Goal: Check status: Check status

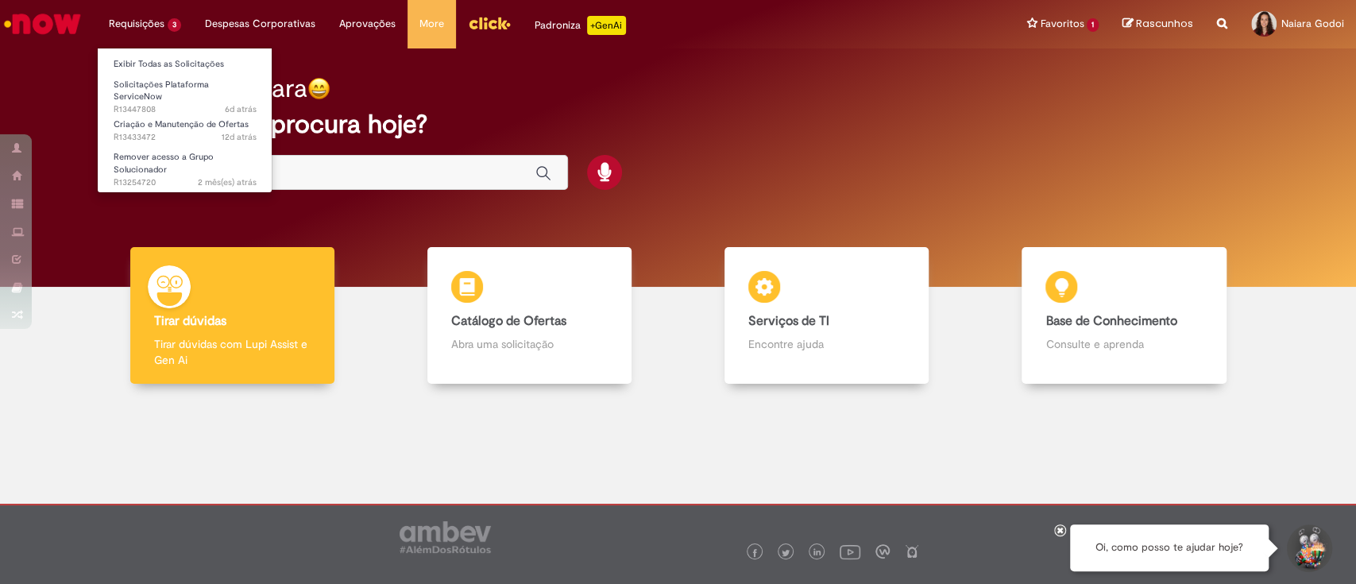
click at [165, 7] on li "Requisições 3 Exibir Todas as Solicitações Solicitações Plataforma ServiceNow 6…" at bounding box center [145, 24] width 96 height 48
click at [149, 21] on li "Requisições 3 Exibir Todas as Solicitações Solicitações Plataforma ServiceNow 6…" at bounding box center [145, 24] width 96 height 48
click at [157, 77] on link "Solicitações Plataforma ServiceNow 6d atrás 6 dias atrás R13447808" at bounding box center [185, 93] width 175 height 34
click at [167, 103] on span "6d atrás 6 dias atrás R13447808" at bounding box center [185, 109] width 143 height 13
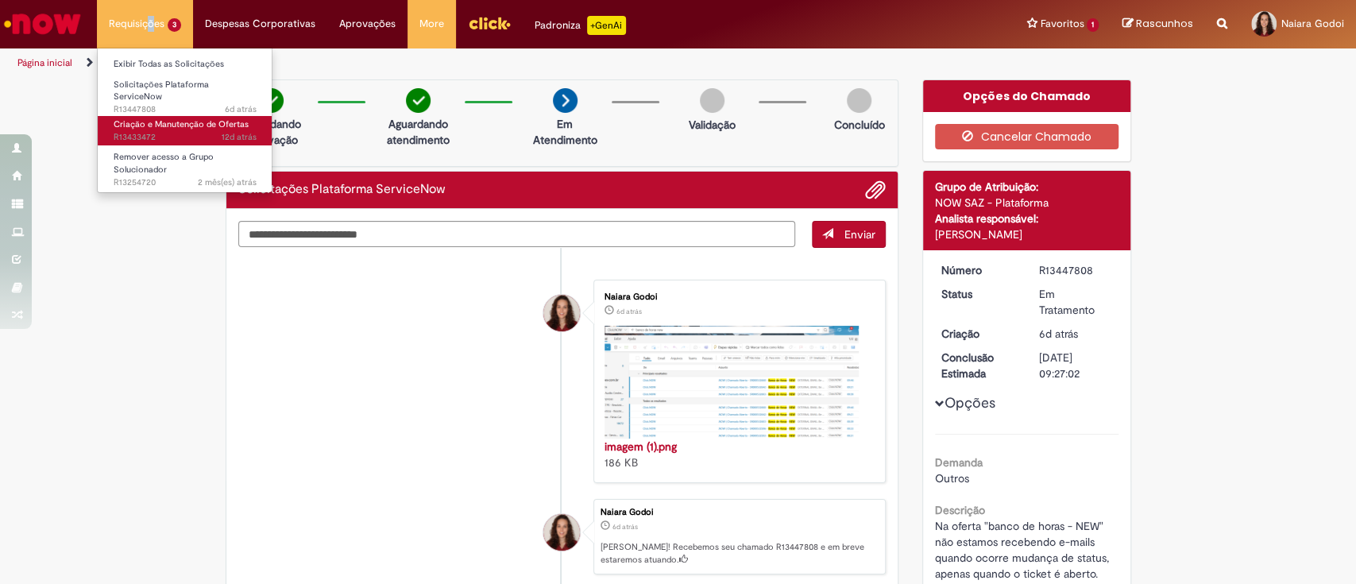
click at [145, 131] on span "12d atrás 12 dias atrás R13433472" at bounding box center [185, 137] width 143 height 13
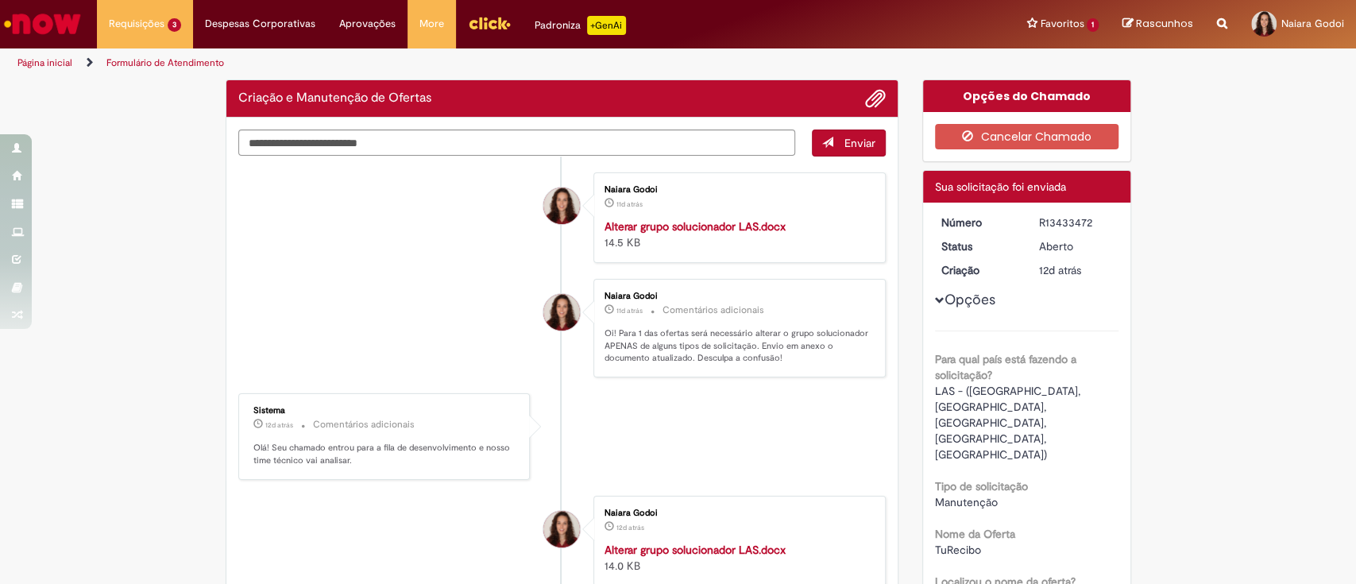
click at [744, 451] on li "Sistema 12d atrás 12 dias atrás Comentários adicionais Olá! Seu chamado entrou …" at bounding box center [562, 436] width 648 height 87
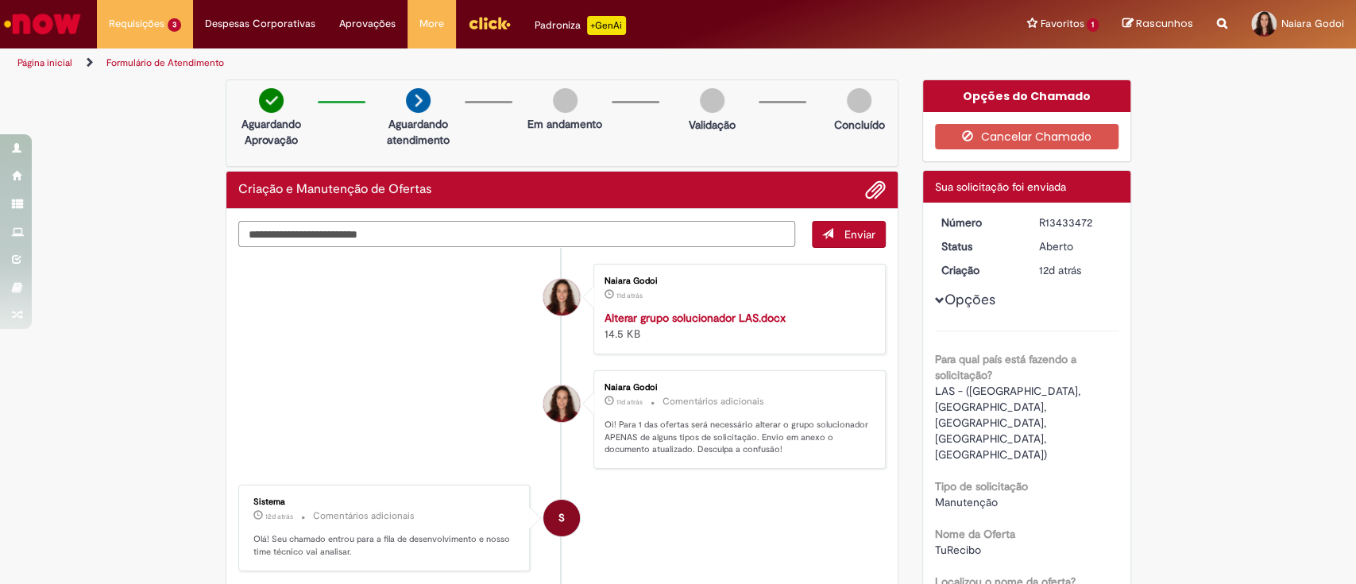
click at [711, 228] on textarea "Digite sua mensagem aqui..." at bounding box center [517, 234] width 558 height 27
click at [721, 321] on strong "Alterar grupo solucionador LAS.docx" at bounding box center [695, 318] width 181 height 14
